Goal: Transaction & Acquisition: Purchase product/service

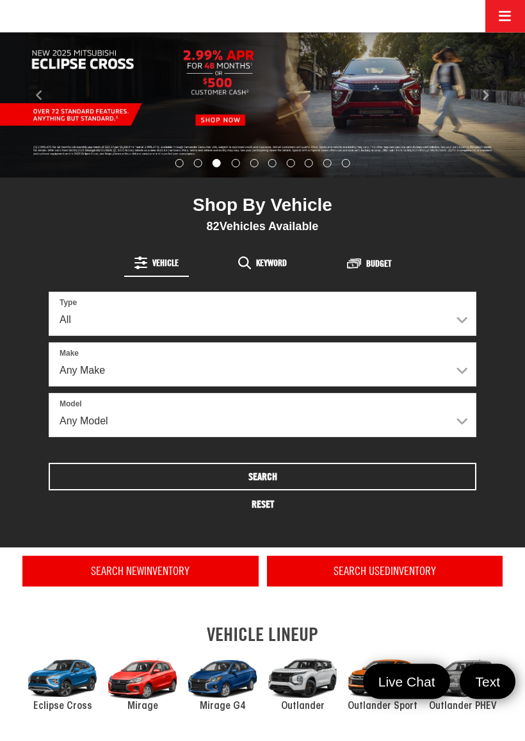
scroll to position [177, 0]
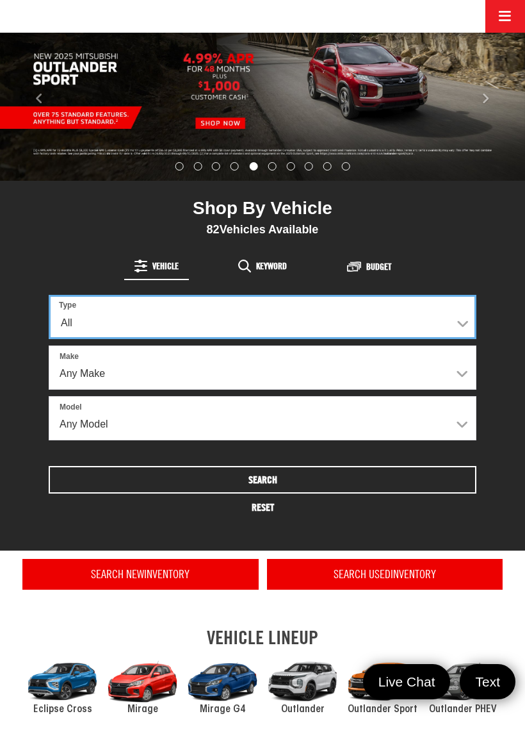
click at [210, 329] on select "All New Used" at bounding box center [263, 317] width 428 height 44
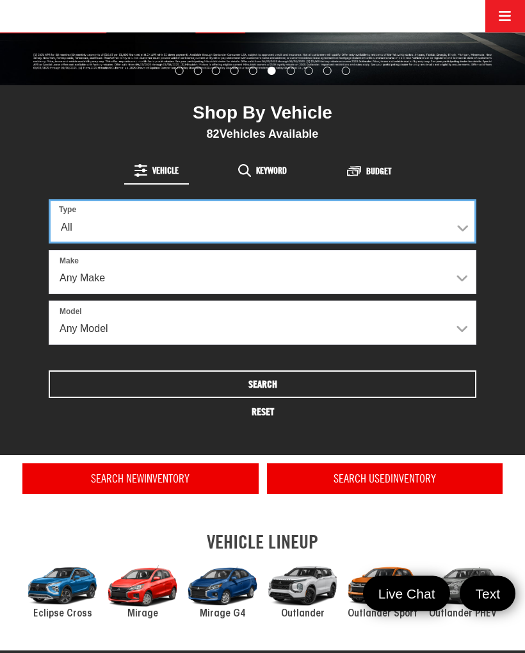
scroll to position [274, 0]
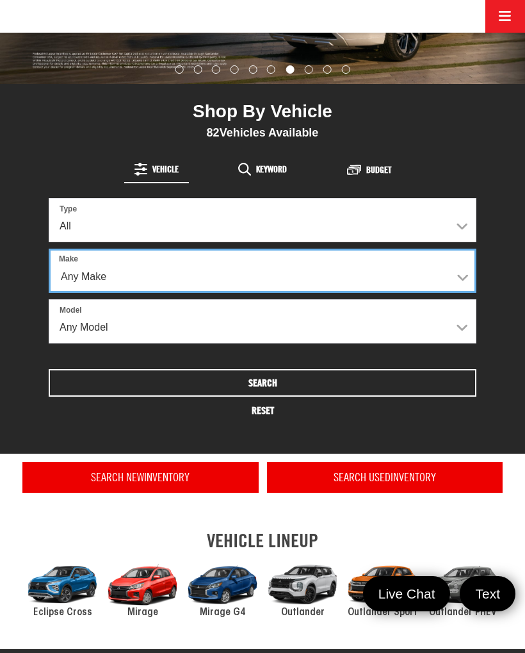
click at [459, 281] on select "Any Make Buick Chevrolet Dodge Ford GMC Hyundai Jeep Kia Mazda Mitsubishi Nissa…" at bounding box center [263, 271] width 428 height 44
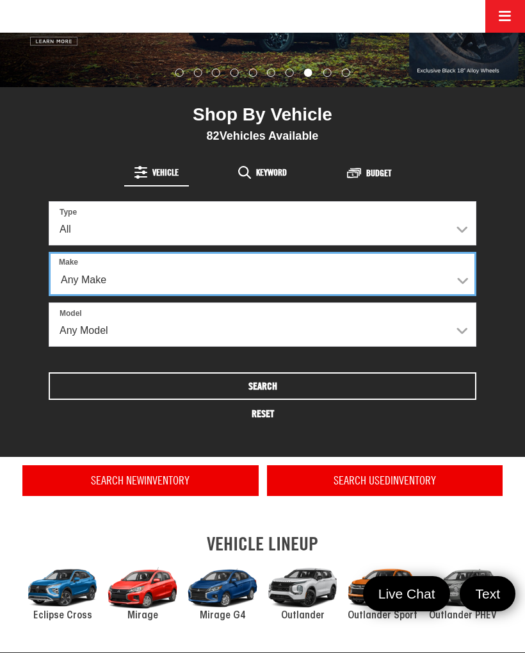
scroll to position [256, 0]
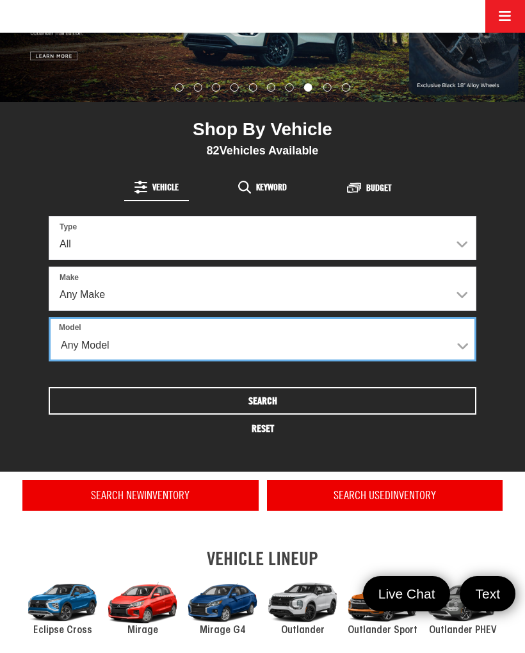
click at [464, 345] on select "Any Model Accent Altima Bronco Sport Camry Charger Eclipse Cross Encore GX F-15…" at bounding box center [263, 339] width 428 height 44
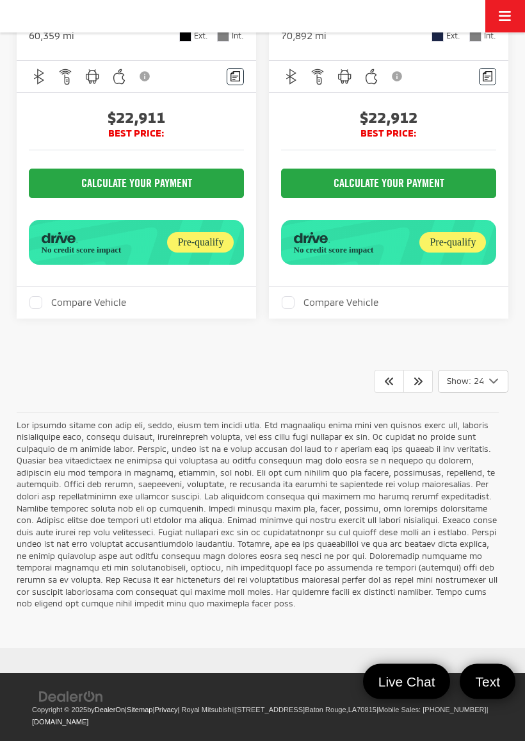
scroll to position [6924, 0]
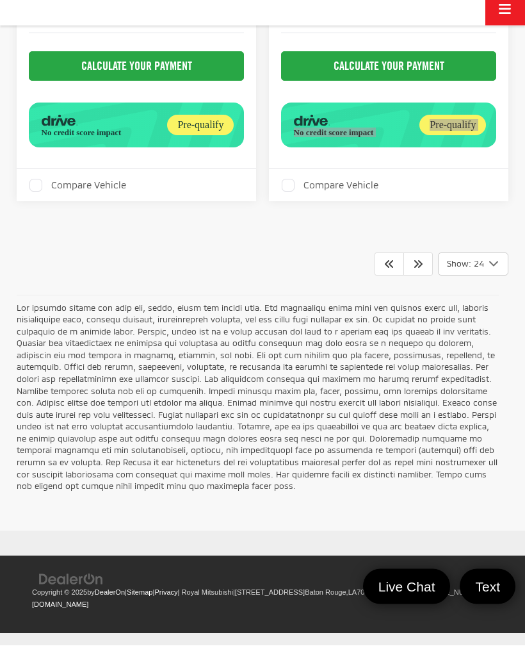
scroll to position [7418, 0]
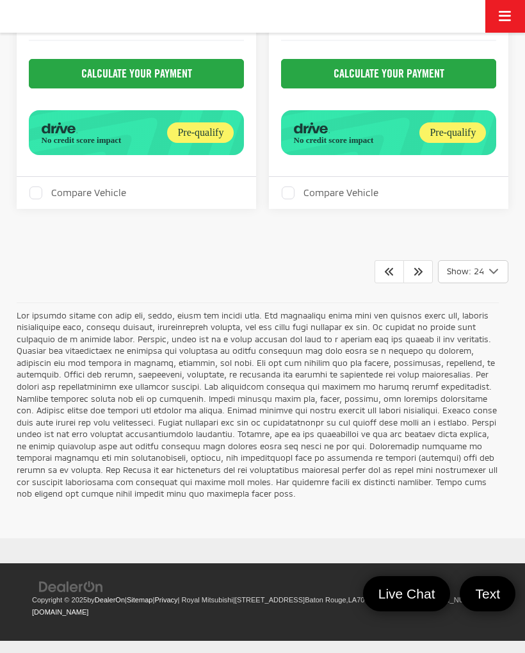
click at [415, 276] on icon "Next" at bounding box center [418, 271] width 10 height 10
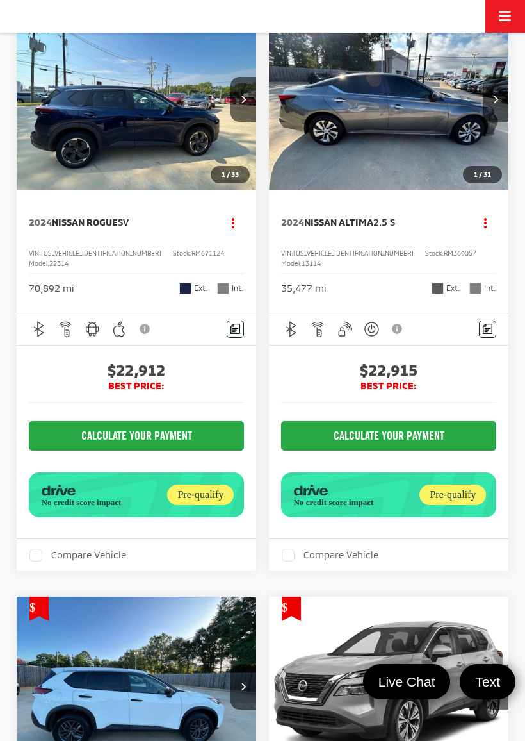
scroll to position [201, 0]
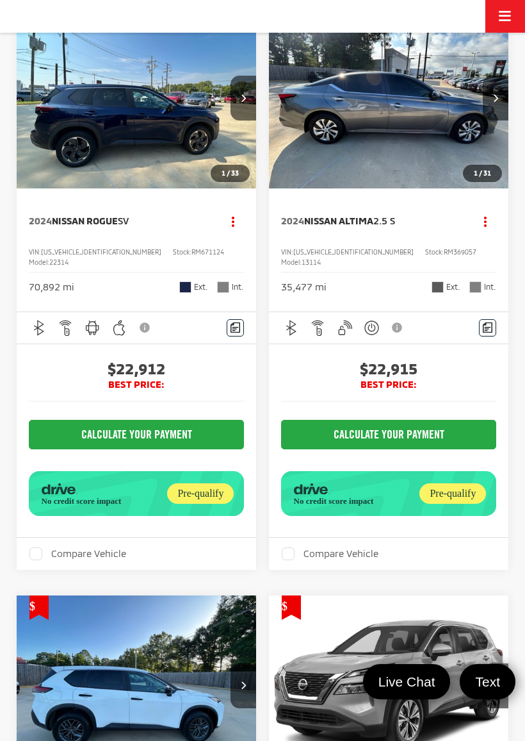
click at [241, 99] on icon "Next image" at bounding box center [243, 98] width 5 height 8
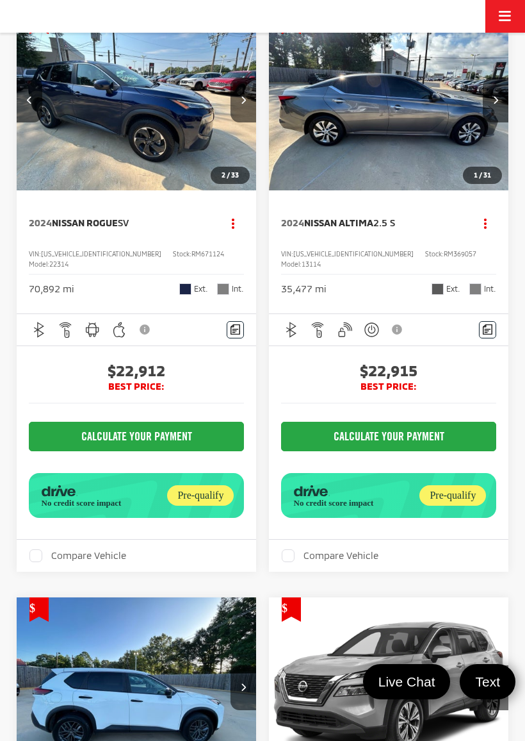
scroll to position [198, 0]
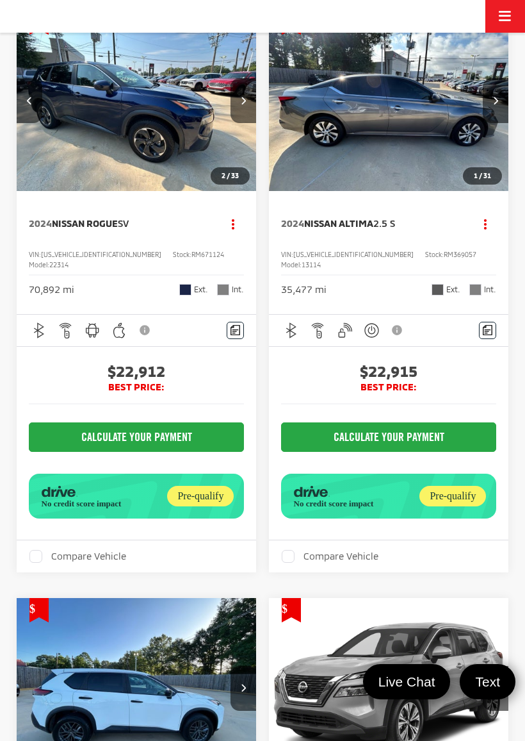
click at [256, 96] on button "Next image" at bounding box center [244, 100] width 26 height 45
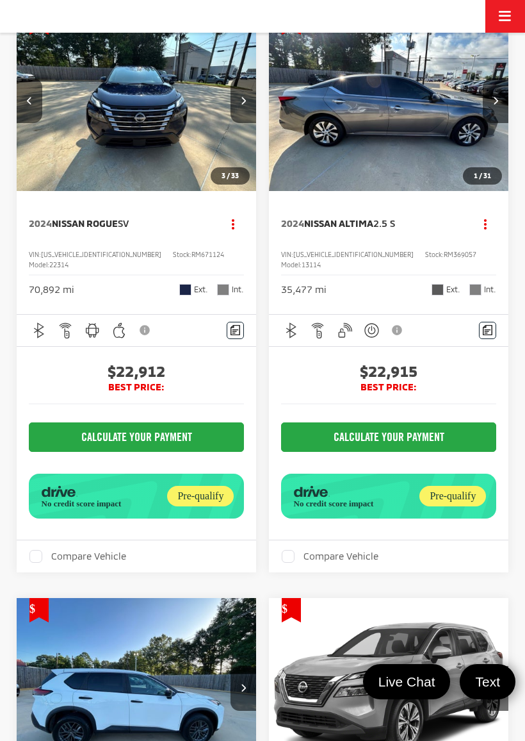
click at [243, 99] on icon "Next image" at bounding box center [243, 100] width 5 height 8
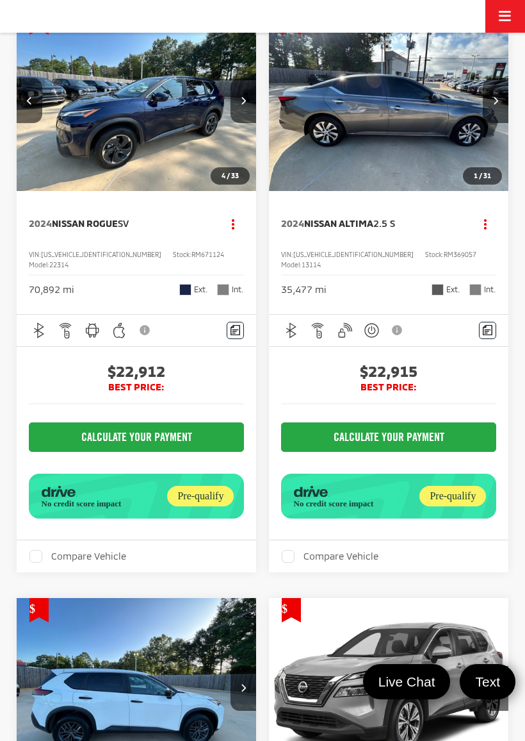
click at [238, 102] on button "Next image" at bounding box center [244, 100] width 26 height 45
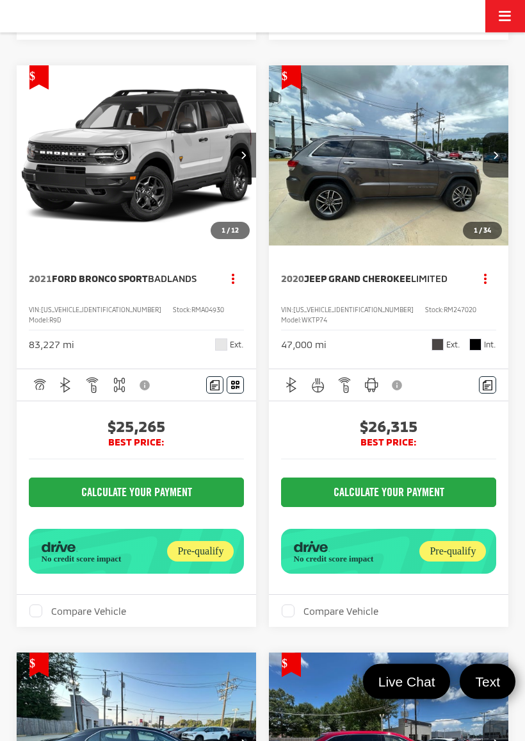
scroll to position [2497, 0]
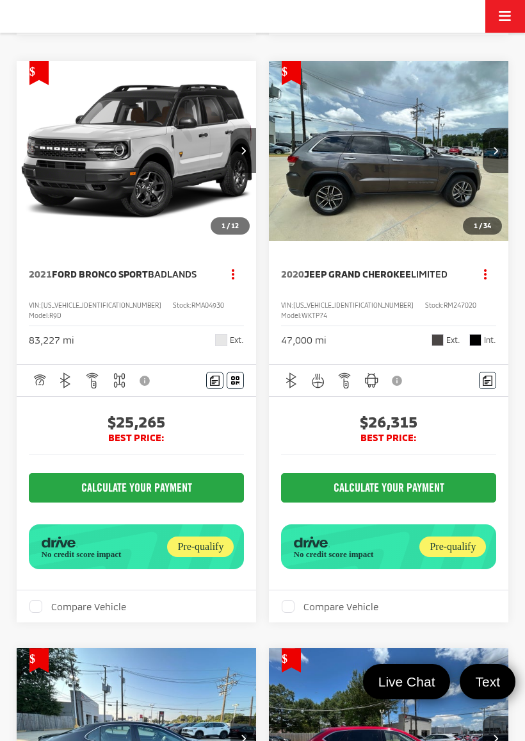
click at [240, 173] on button "Next image" at bounding box center [244, 150] width 26 height 45
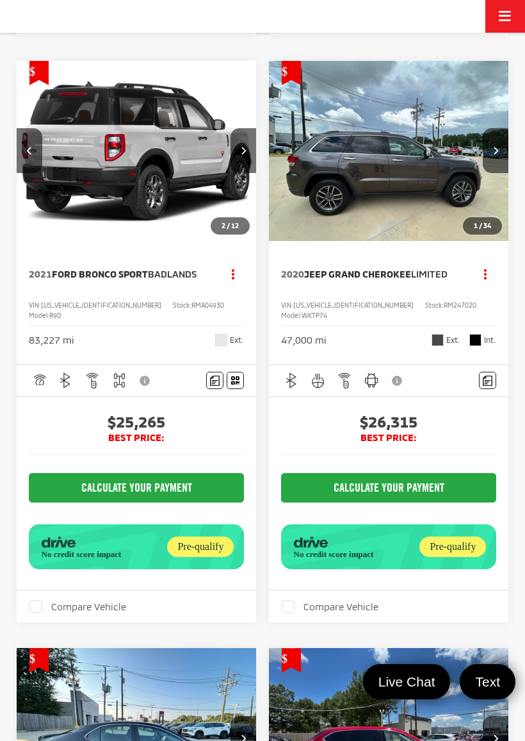
click at [239, 173] on button "Next image" at bounding box center [244, 150] width 26 height 45
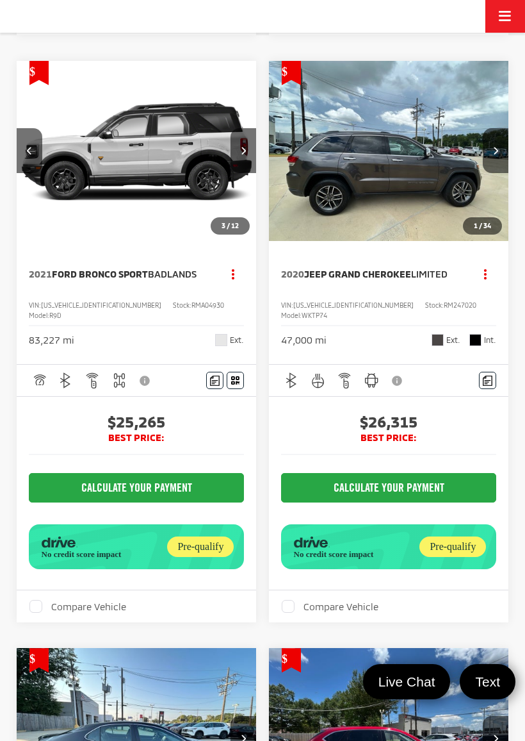
click at [239, 173] on button "Next image" at bounding box center [244, 150] width 26 height 45
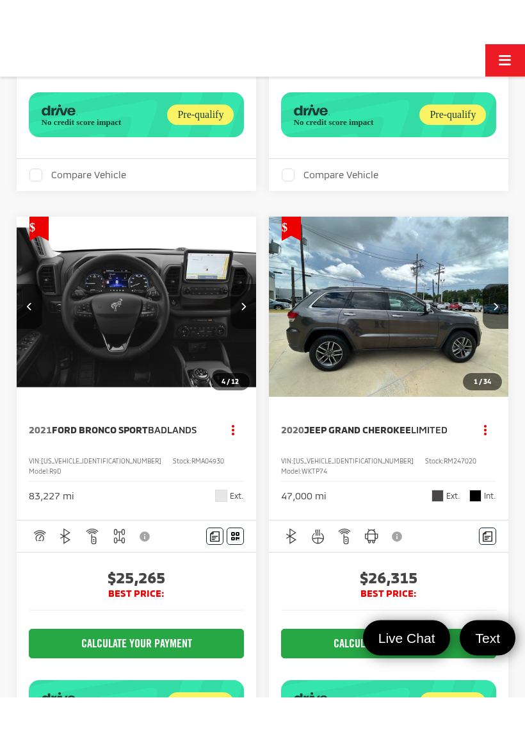
scroll to position [2429, 0]
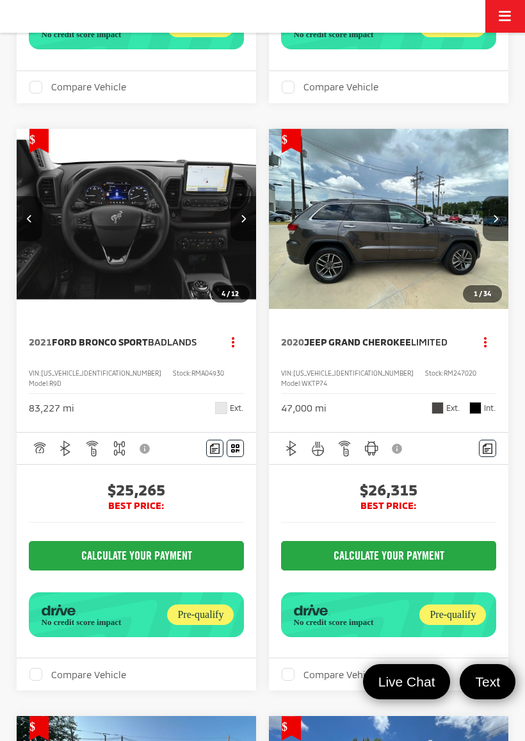
click at [249, 241] on button "Next image" at bounding box center [244, 218] width 26 height 45
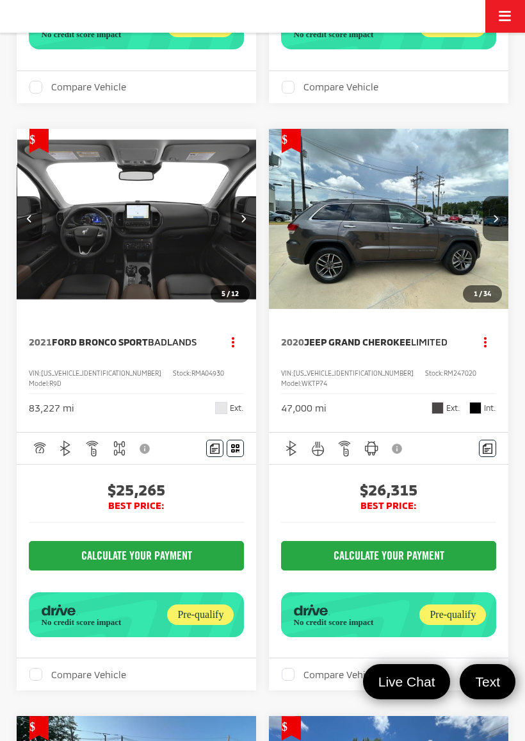
scroll to position [0, 966]
click at [247, 241] on button "Next image" at bounding box center [244, 218] width 26 height 45
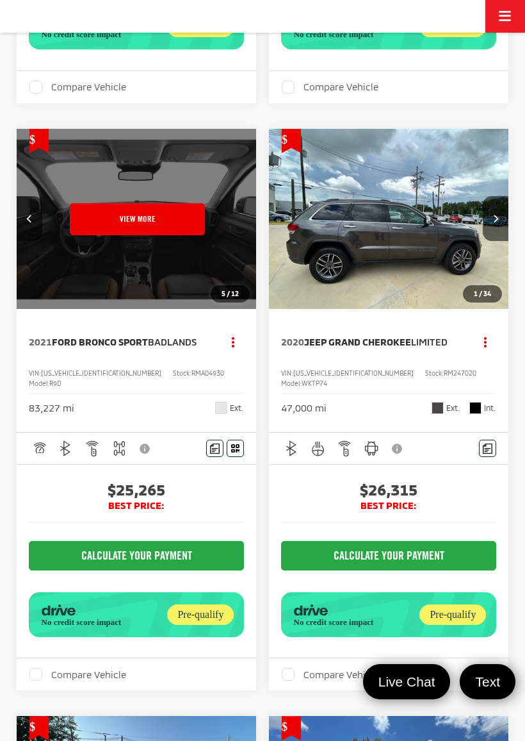
scroll to position [0, 1208]
click at [34, 241] on button "Previous image" at bounding box center [30, 218] width 26 height 45
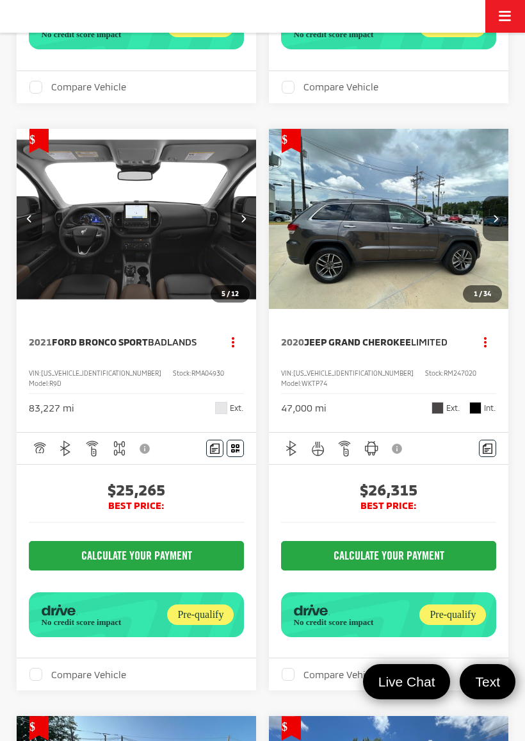
scroll to position [2431, 0]
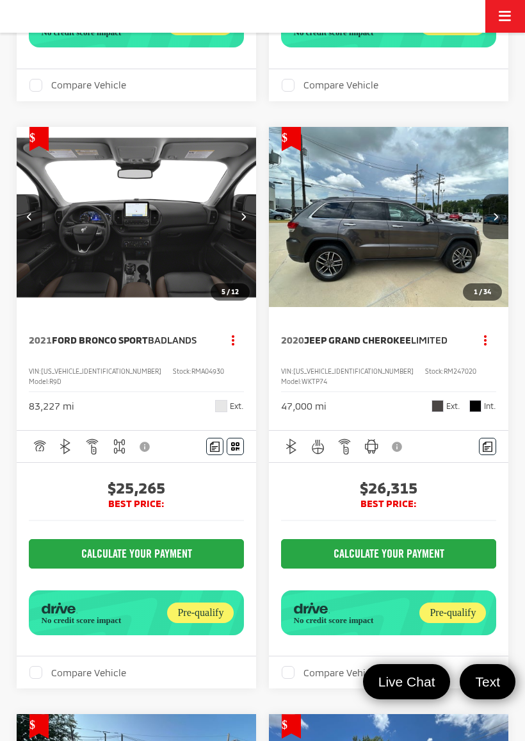
click at [28, 239] on button "Previous image" at bounding box center [30, 216] width 26 height 45
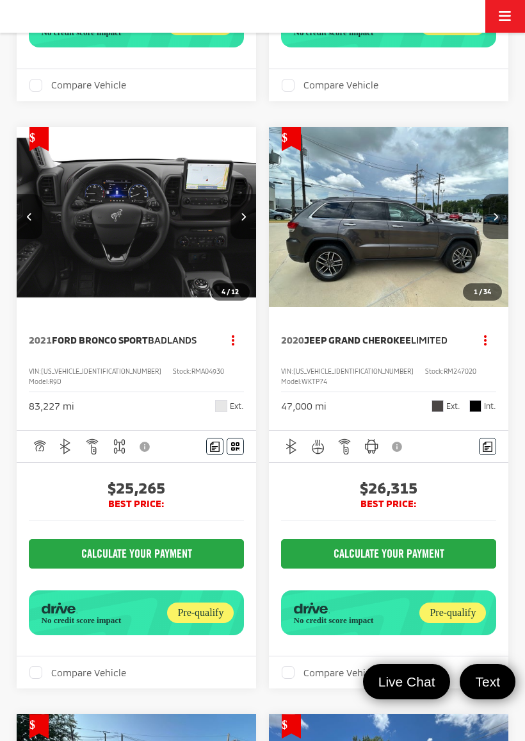
click at [29, 220] on icon "Previous image" at bounding box center [29, 216] width 5 height 8
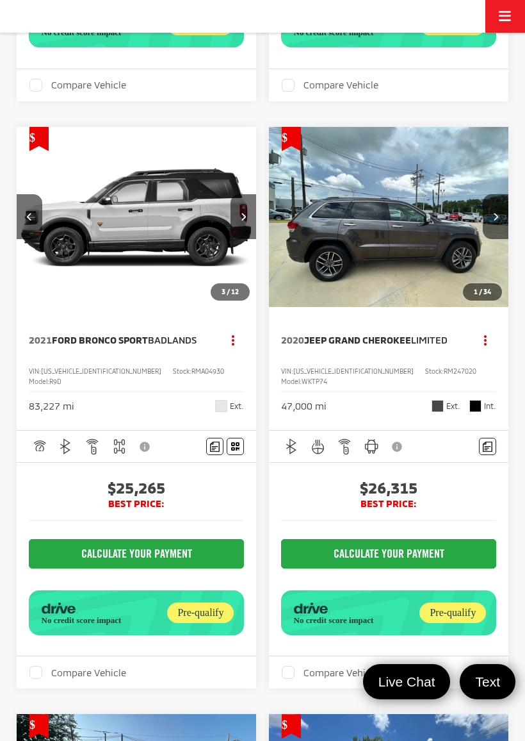
scroll to position [0, 483]
click at [249, 239] on button "Next image" at bounding box center [244, 216] width 26 height 45
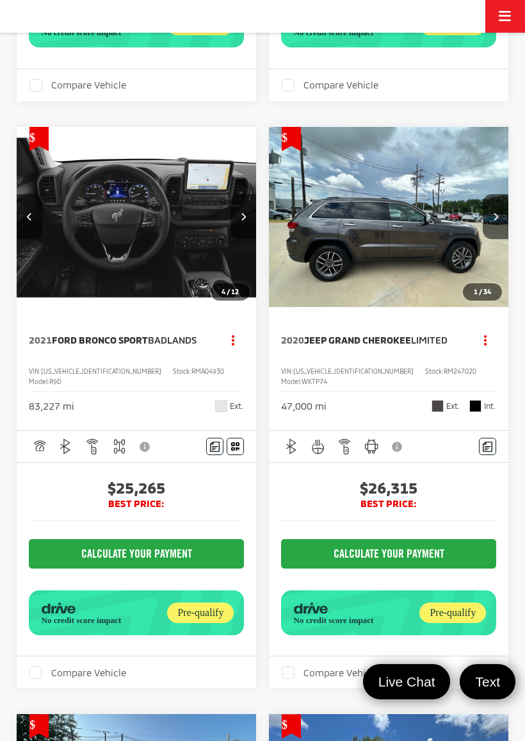
click at [231, 239] on button "Next image" at bounding box center [244, 216] width 26 height 45
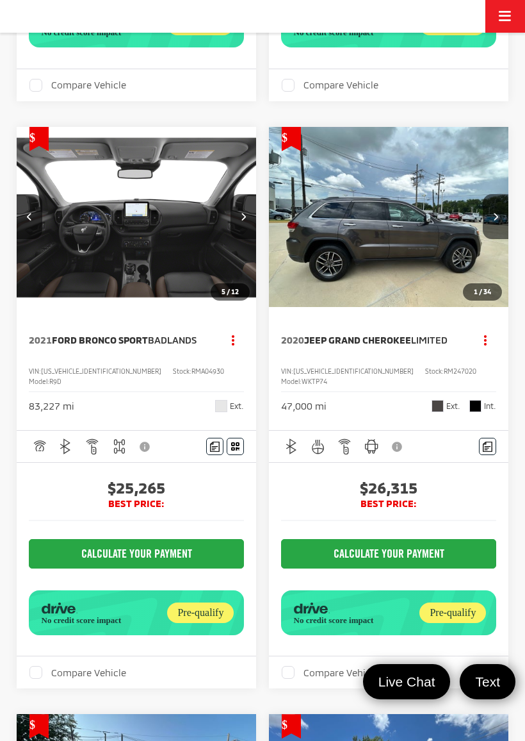
click at [236, 239] on button "Next image" at bounding box center [244, 216] width 26 height 45
click at [37, 239] on button "Previous image" at bounding box center [30, 216] width 26 height 45
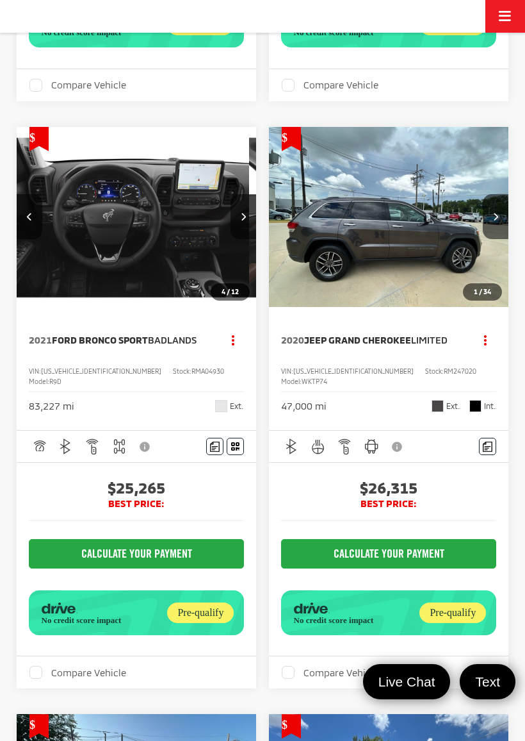
click at [33, 239] on button "Previous image" at bounding box center [30, 216] width 26 height 45
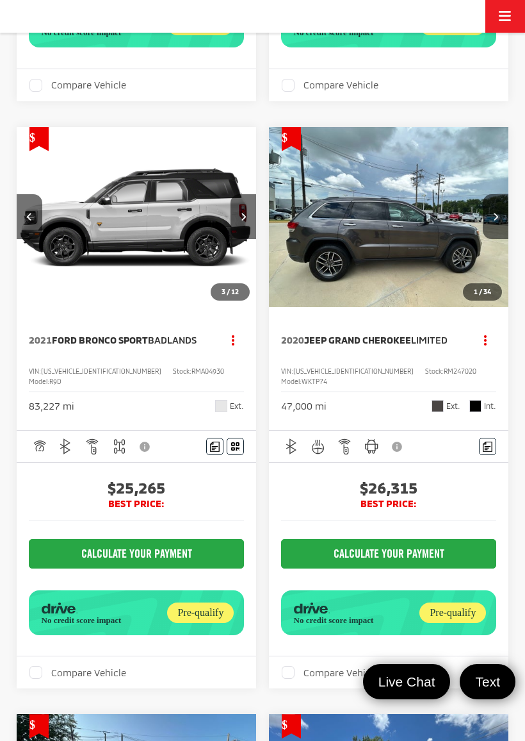
click at [33, 239] on button "Previous image" at bounding box center [30, 216] width 26 height 45
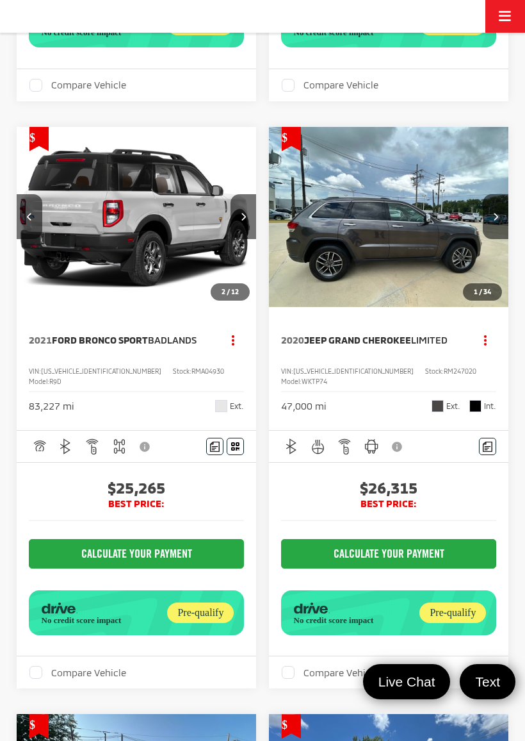
scroll to position [0, 242]
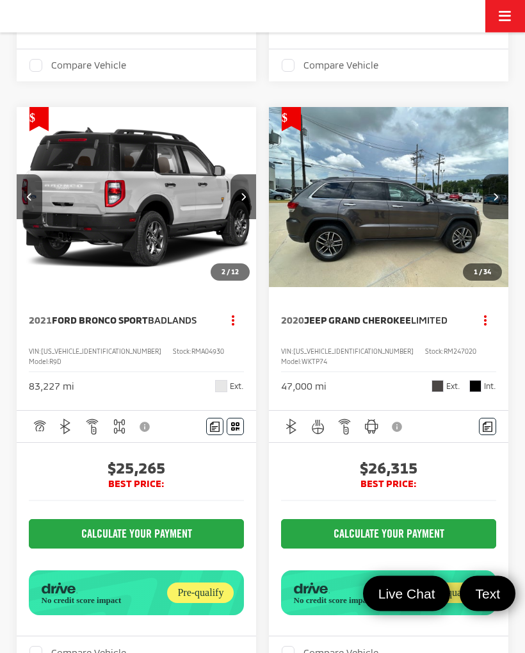
click at [25, 220] on button "Previous image" at bounding box center [30, 197] width 26 height 45
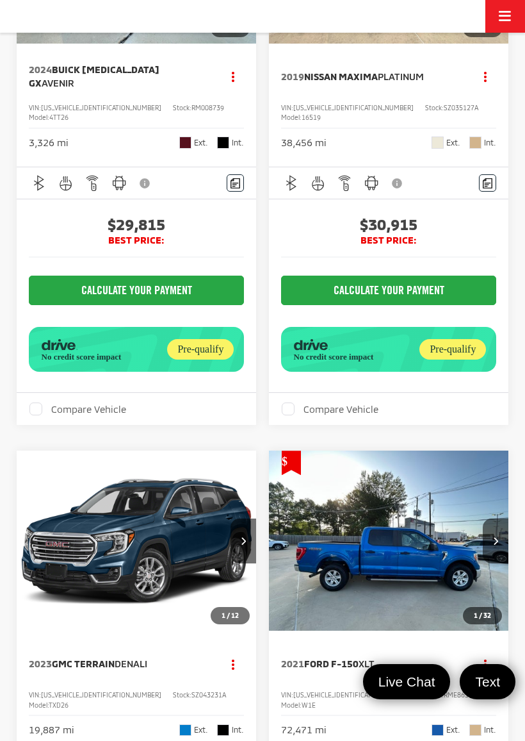
scroll to position [4462, 0]
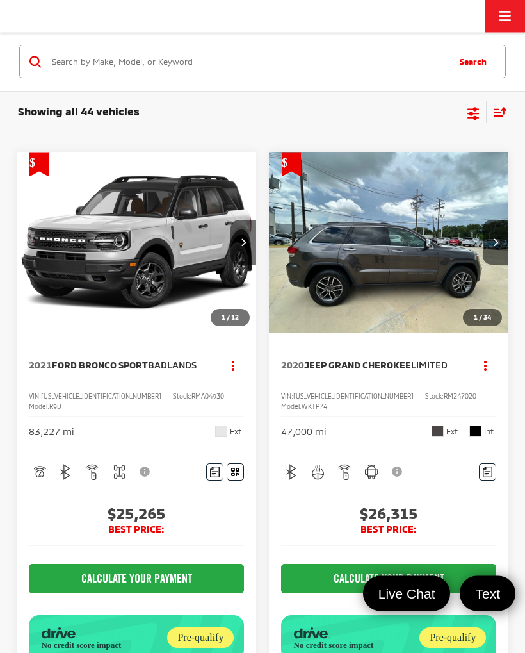
scroll to position [2491, 0]
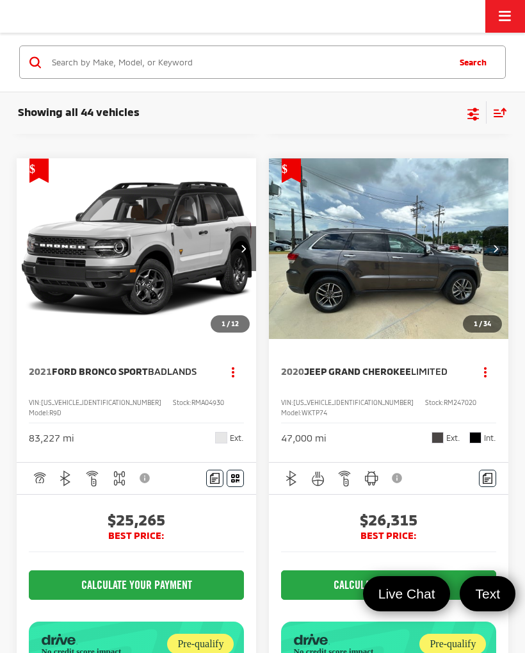
click at [178, 340] on img "2021 Ford Bronco Sport Badlands 0" at bounding box center [137, 248] width 242 height 181
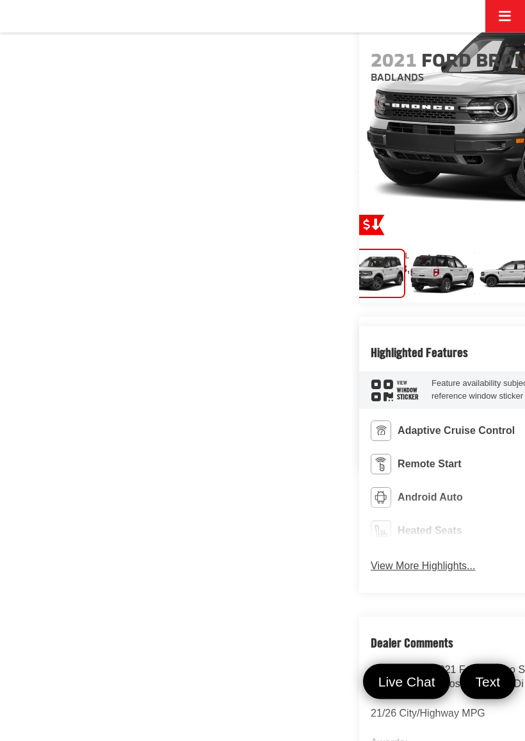
scroll to position [0, 19]
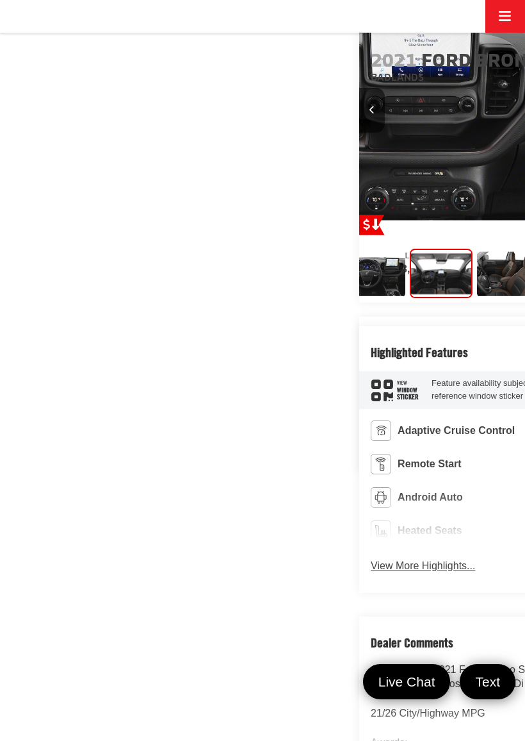
scroll to position [0, 2101]
click at [476, 299] on img "Expand Photo 5" at bounding box center [509, 274] width 67 height 50
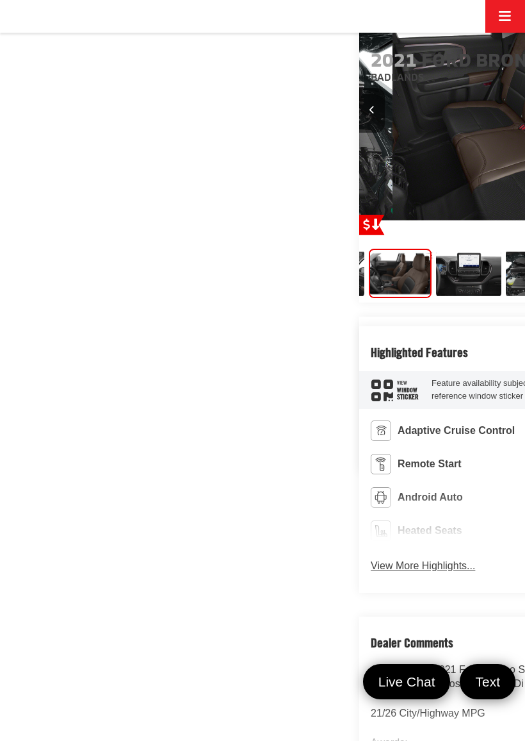
scroll to position [0, 341]
click at [434, 299] on img "Expand Photo 6" at bounding box center [467, 274] width 67 height 50
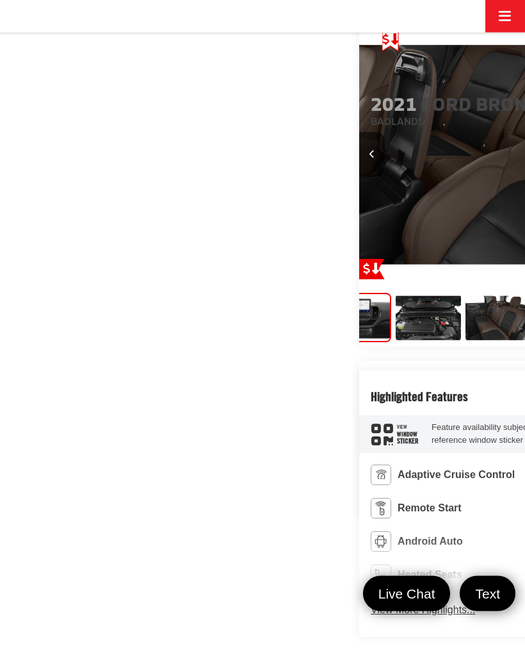
scroll to position [225, 0]
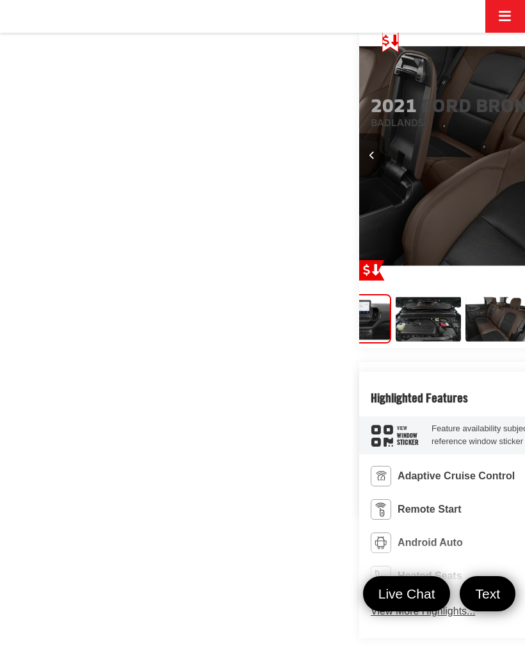
click at [469, 344] on img "Expand Photo 8" at bounding box center [498, 319] width 67 height 50
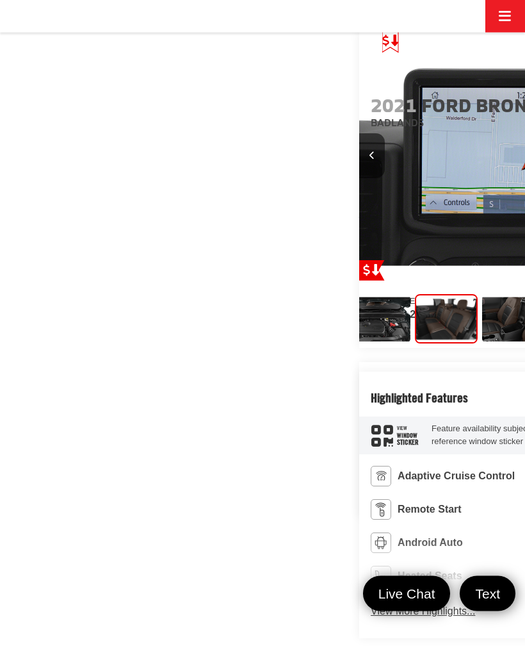
scroll to position [0, 667]
click at [481, 345] on img "Expand Photo 9" at bounding box center [514, 320] width 67 height 50
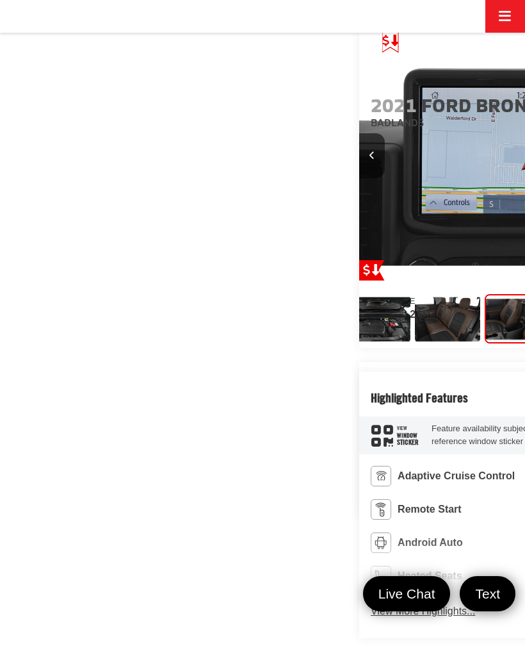
scroll to position [0, 0]
click at [484, 344] on img "Expand Photo 9" at bounding box center [517, 319] width 67 height 50
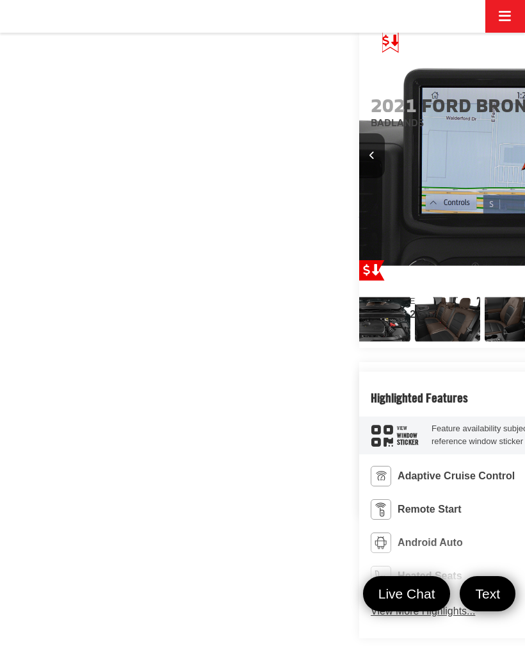
click at [484, 344] on img "Expand Photo 9" at bounding box center [517, 319] width 67 height 50
click at [415, 344] on img "Expand Photo 8" at bounding box center [448, 319] width 67 height 50
